Goal: Navigation & Orientation: Understand site structure

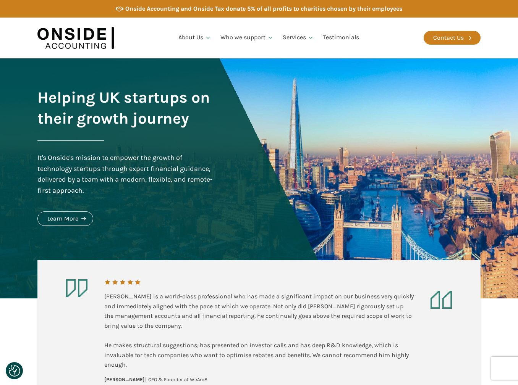
click at [105, 39] on img at bounding box center [75, 37] width 76 height 29
click at [455, 36] on div "Contact Us" at bounding box center [448, 38] width 31 height 10
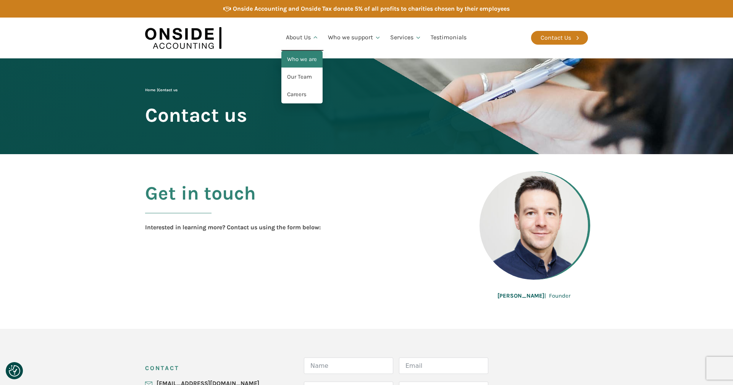
click at [312, 59] on link "Who we are" at bounding box center [301, 60] width 41 height 18
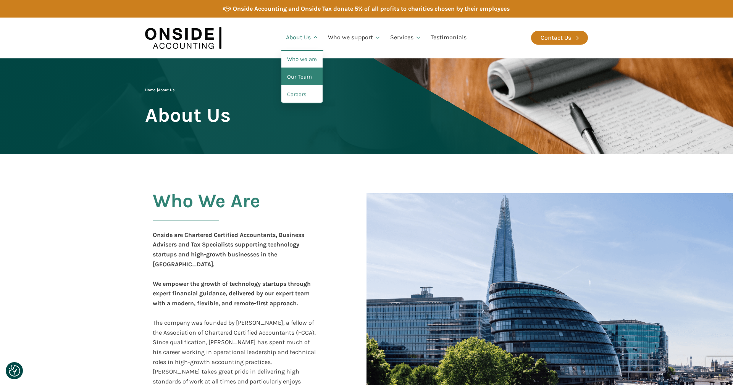
click at [310, 73] on link "Our Team" at bounding box center [301, 77] width 41 height 18
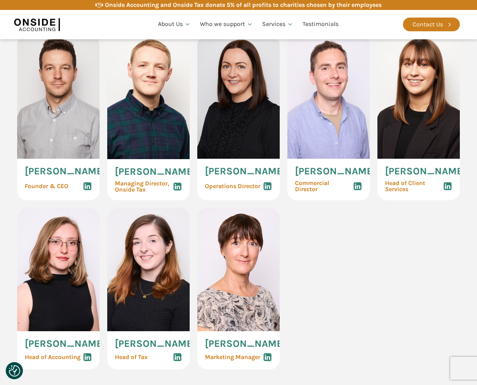
scroll to position [397, 0]
click at [229, 292] on img at bounding box center [238, 270] width 82 height 124
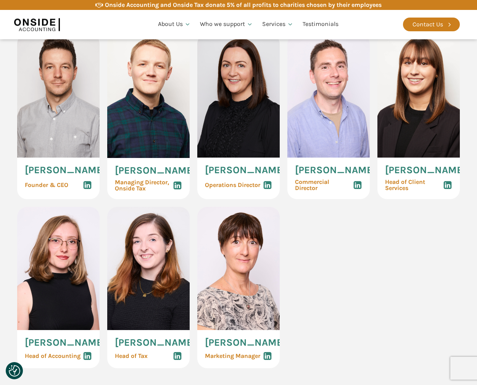
scroll to position [398, 0]
click at [266, 360] on use at bounding box center [268, 356] width 8 height 8
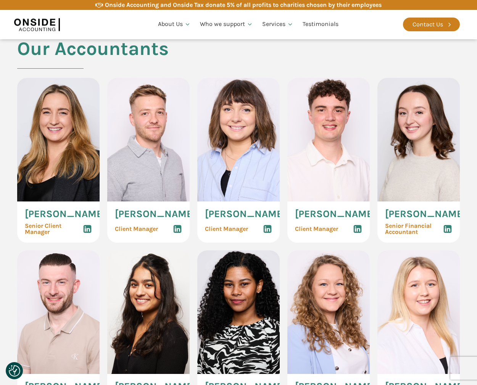
scroll to position [757, 0]
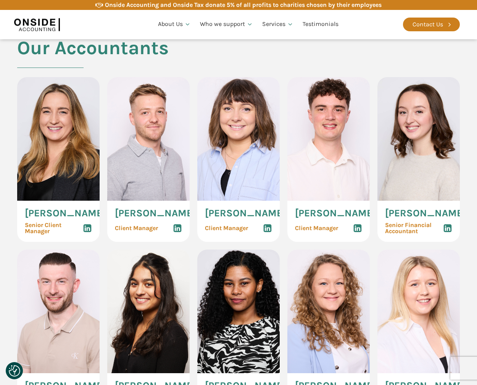
click at [450, 233] on icon at bounding box center [447, 228] width 9 height 9
